Goal: Transaction & Acquisition: Purchase product/service

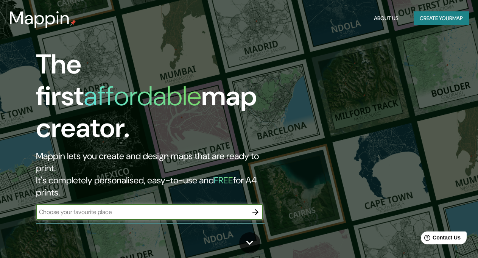
click at [83, 208] on input "text" at bounding box center [142, 212] width 212 height 9
click at [80, 208] on input "cuicatlan" at bounding box center [142, 212] width 212 height 9
type input "c"
type input "o"
click at [80, 208] on input "oaxaca" at bounding box center [142, 212] width 212 height 9
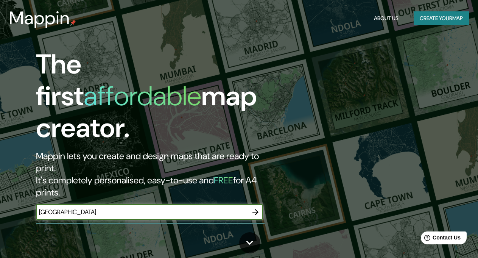
type input "oaxaca"
click at [255, 208] on icon "button" at bounding box center [255, 212] width 9 height 9
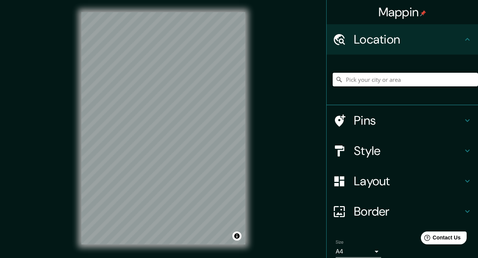
click at [346, 81] on input "Pick your city or area" at bounding box center [405, 80] width 145 height 14
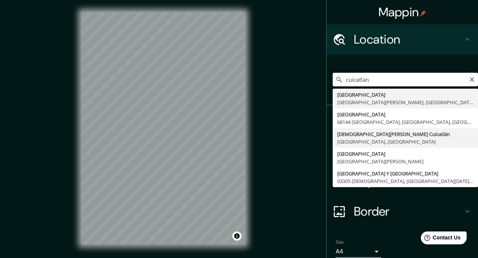
type input "San Juan Bautista Cuicatlán, Estado de Oaxaca, México"
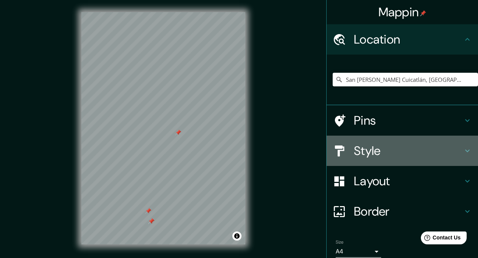
click at [382, 153] on h4 "Style" at bounding box center [408, 150] width 109 height 15
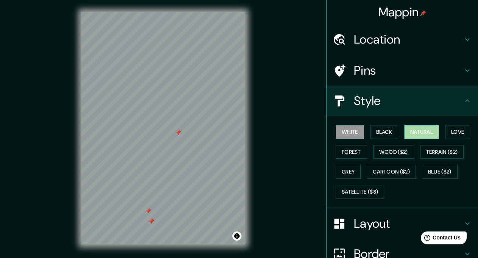
click at [419, 130] on button "Natural" at bounding box center [422, 132] width 35 height 14
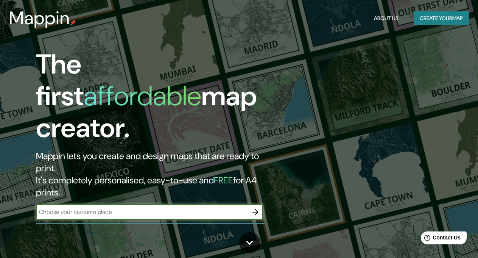
click at [71, 208] on input "text" at bounding box center [142, 212] width 212 height 9
type input "OAXACA"
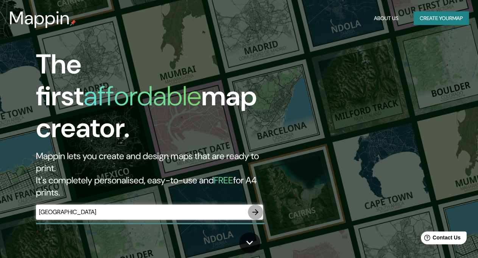
click at [253, 208] on icon "button" at bounding box center [255, 212] width 9 height 9
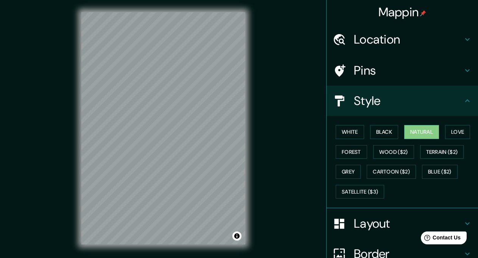
click at [424, 36] on h4 "Location" at bounding box center [408, 39] width 109 height 15
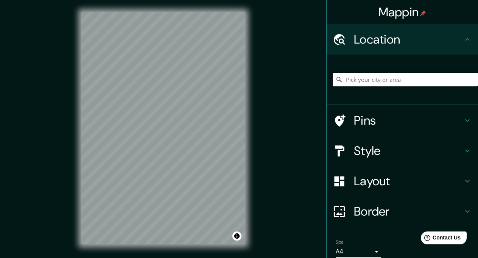
click at [340, 83] on input "Pick your city or area" at bounding box center [405, 80] width 145 height 14
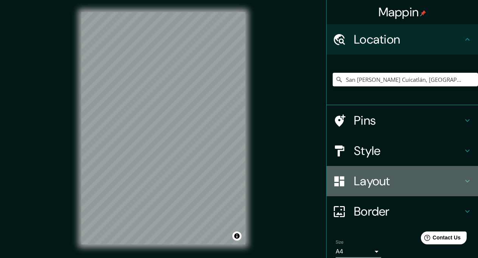
click at [465, 180] on icon at bounding box center [467, 181] width 9 height 9
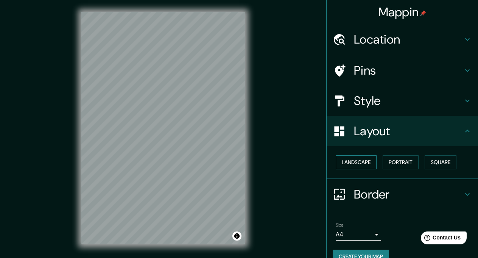
click at [353, 162] on button "Landscape" at bounding box center [356, 162] width 41 height 14
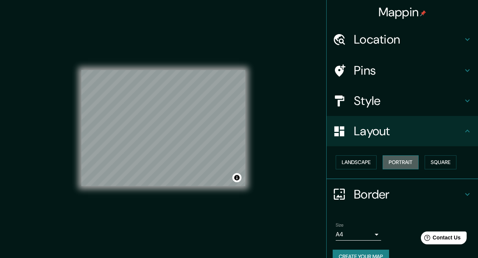
click at [385, 161] on button "Portrait" at bounding box center [401, 162] width 36 height 14
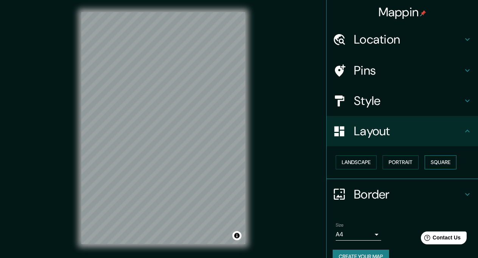
click at [425, 162] on button "Square" at bounding box center [441, 162] width 32 height 14
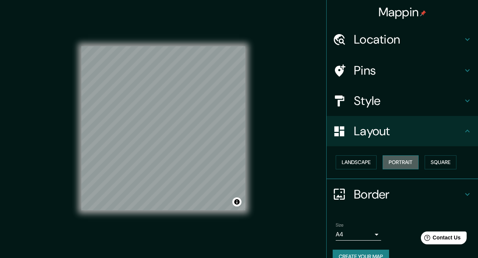
click at [399, 160] on button "Portrait" at bounding box center [401, 162] width 36 height 14
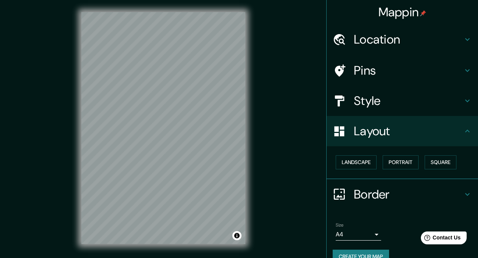
click at [463, 103] on icon at bounding box center [467, 100] width 9 height 9
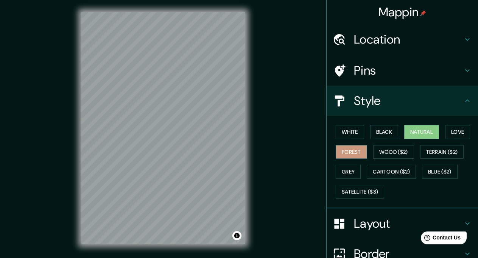
click at [344, 149] on button "Forest" at bounding box center [351, 152] width 31 height 14
click at [376, 150] on button "Wood ($2)" at bounding box center [394, 152] width 41 height 14
click at [418, 126] on button "Natural" at bounding box center [422, 132] width 35 height 14
click at [239, 237] on button "Toggle attribution" at bounding box center [237, 235] width 9 height 9
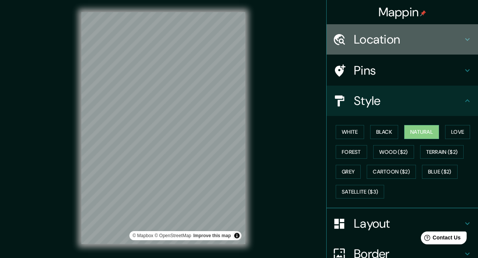
click at [383, 39] on h4 "Location" at bounding box center [408, 39] width 109 height 15
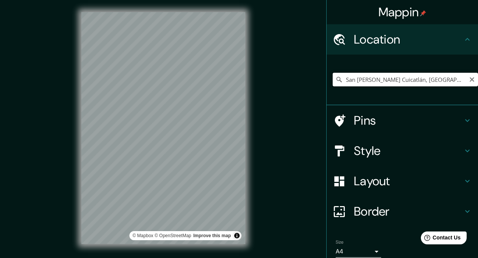
click at [364, 77] on input "San Juan Bautista Cuicatlán, Estado de Oaxaca, México" at bounding box center [405, 80] width 145 height 14
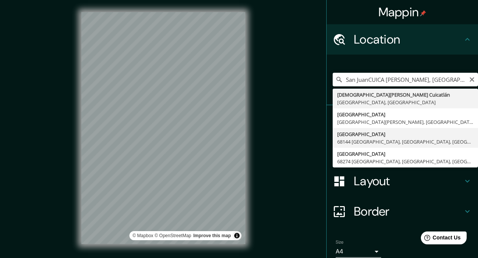
type input "Cuicatlán, 68144 Oaxaca, Estado de Oaxaca, México"
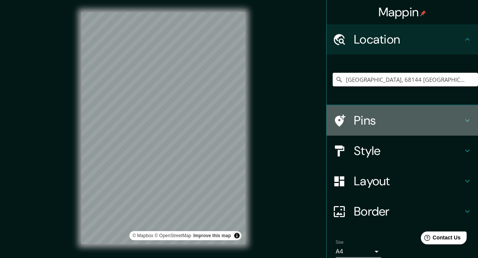
click at [466, 120] on icon at bounding box center [468, 120] width 5 height 3
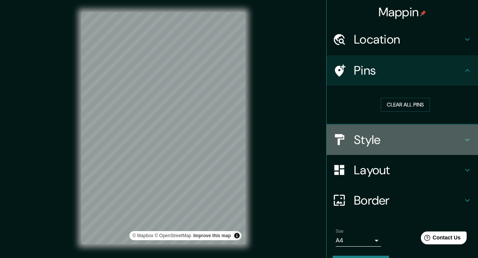
click at [463, 139] on icon at bounding box center [467, 139] width 9 height 9
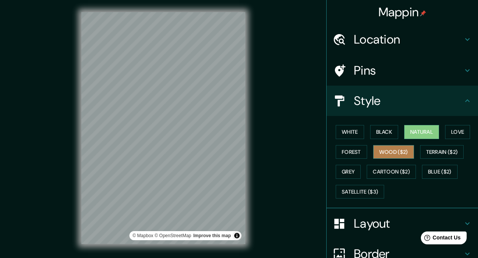
click at [383, 153] on button "Wood ($2)" at bounding box center [394, 152] width 41 height 14
click at [415, 132] on button "Natural" at bounding box center [422, 132] width 35 height 14
click at [385, 127] on button "Black" at bounding box center [385, 132] width 28 height 14
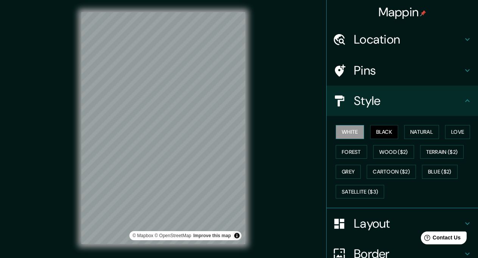
click at [355, 136] on button "White" at bounding box center [350, 132] width 28 height 14
click at [433, 132] on button "Natural" at bounding box center [422, 132] width 35 height 14
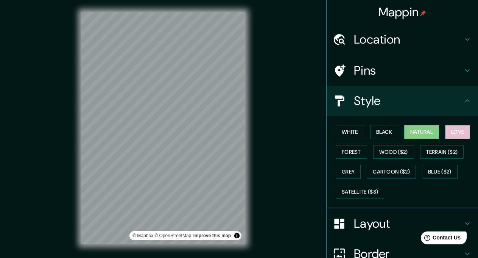
click at [464, 133] on button "Love" at bounding box center [458, 132] width 25 height 14
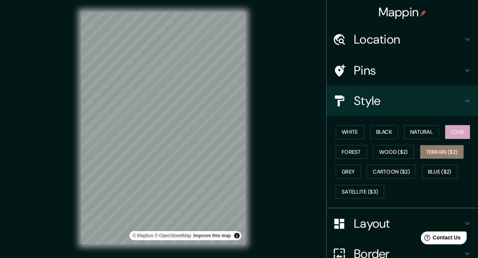
click at [447, 153] on button "Terrain ($2)" at bounding box center [443, 152] width 44 height 14
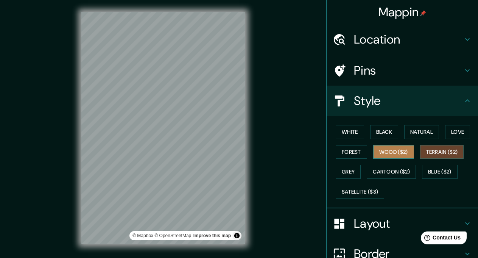
click at [398, 152] on button "Wood ($2)" at bounding box center [394, 152] width 41 height 14
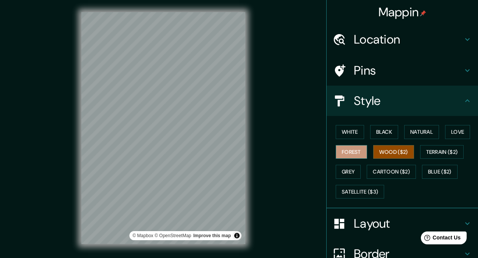
click at [339, 152] on button "Forest" at bounding box center [351, 152] width 31 height 14
click at [339, 170] on button "Grey" at bounding box center [348, 172] width 25 height 14
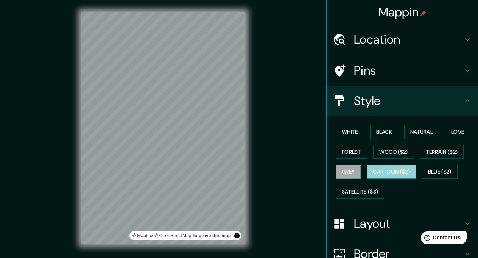
click at [378, 165] on button "Cartoon ($2)" at bounding box center [391, 172] width 49 height 14
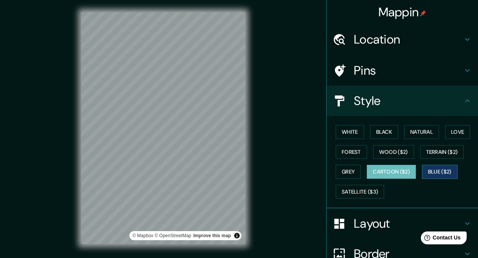
click at [432, 166] on button "Blue ($2)" at bounding box center [440, 172] width 36 height 14
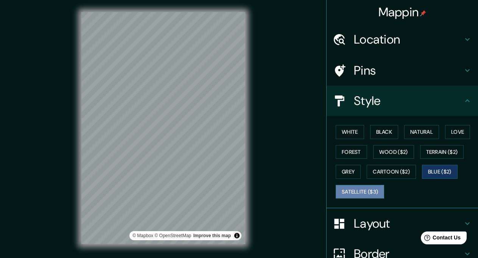
click at [348, 194] on button "Satellite ($3)" at bounding box center [360, 192] width 48 height 14
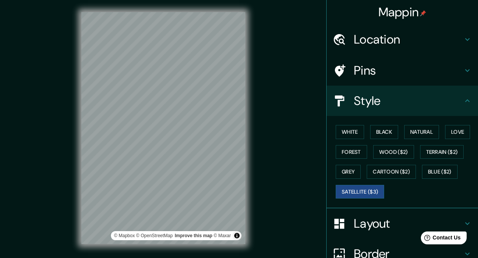
click at [463, 221] on icon at bounding box center [467, 223] width 9 height 9
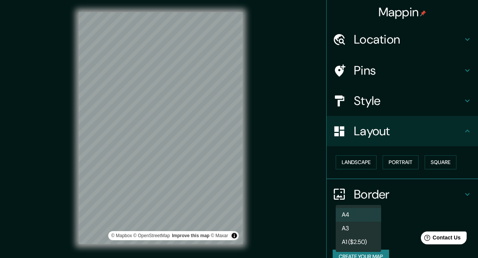
click at [336, 234] on body "Mappin Location Cuicatlán, 68144 Oaxaca, Estado de Oaxaca, México Pins Style La…" at bounding box center [239, 129] width 478 height 258
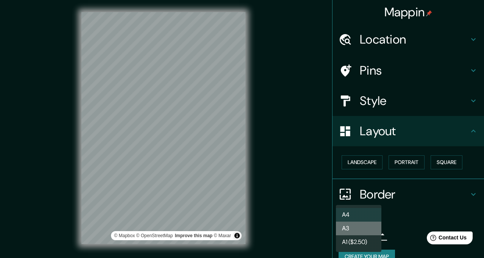
click at [360, 225] on li "A3" at bounding box center [358, 229] width 45 height 14
type input "a4"
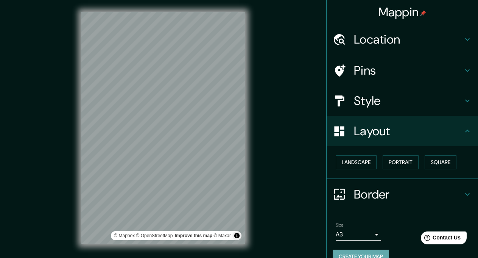
click at [350, 253] on button "Create your map" at bounding box center [361, 257] width 56 height 14
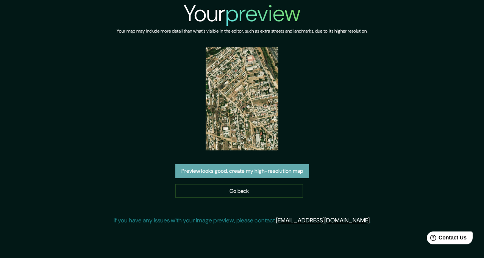
click at [250, 170] on button "Preview looks good, create my high-resolution map" at bounding box center [242, 171] width 134 height 14
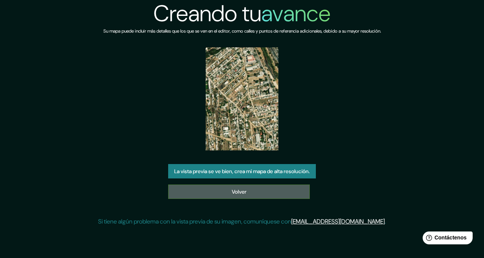
click at [240, 193] on font "Volver" at bounding box center [239, 191] width 15 height 7
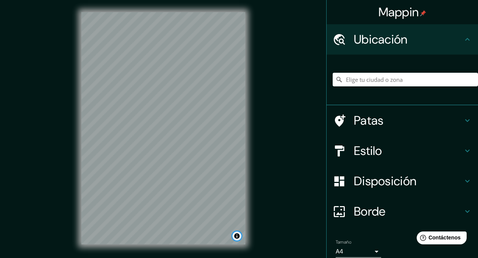
click at [235, 236] on button "Activar o desactivar atribución" at bounding box center [237, 235] width 9 height 9
click at [352, 80] on input "Elige tu ciudad o zona" at bounding box center [405, 80] width 145 height 14
